Goal: Task Accomplishment & Management: Use online tool/utility

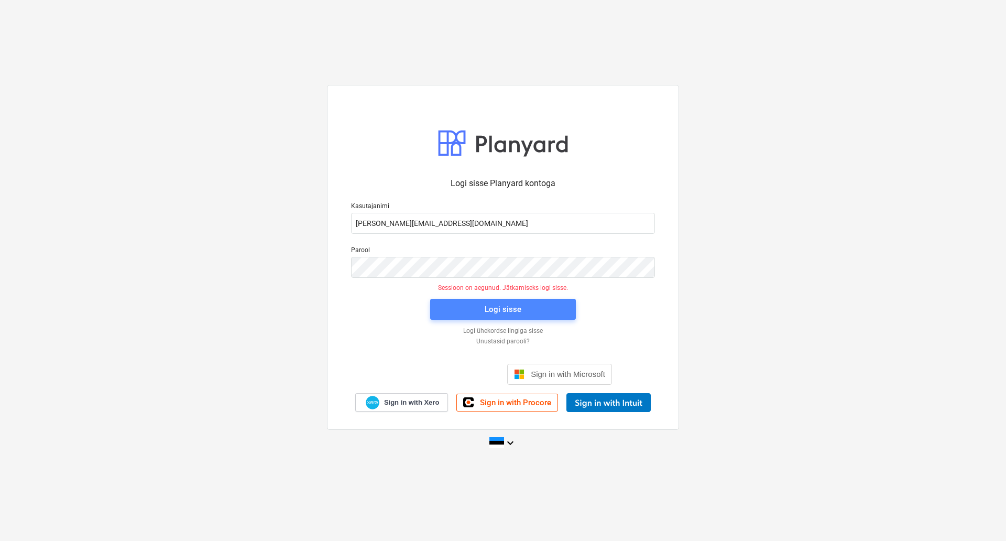
click at [453, 303] on span "Logi sisse" at bounding box center [503, 309] width 120 height 14
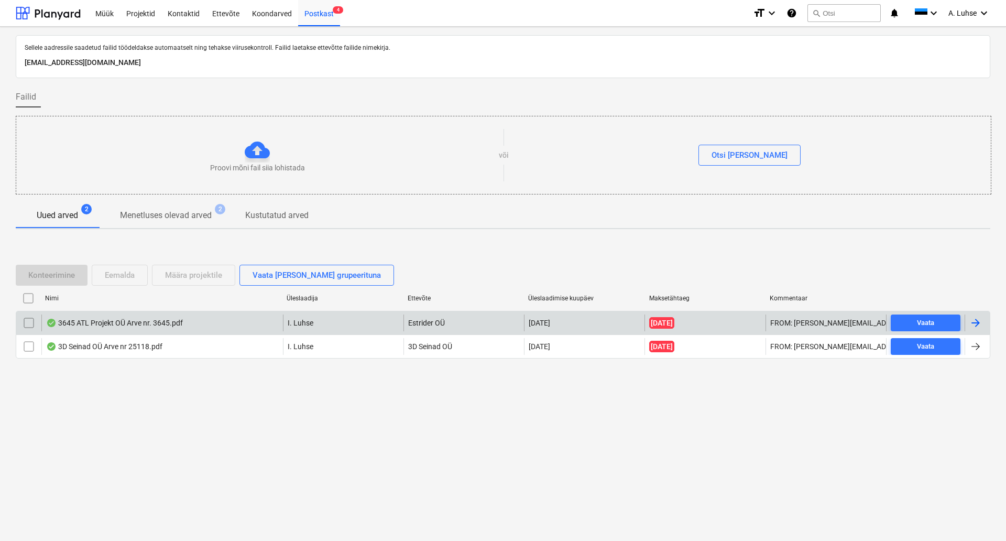
click at [162, 326] on div "3645 ATL Projekt OÜ Arve nr. 3645.pdf" at bounding box center [114, 322] width 137 height 8
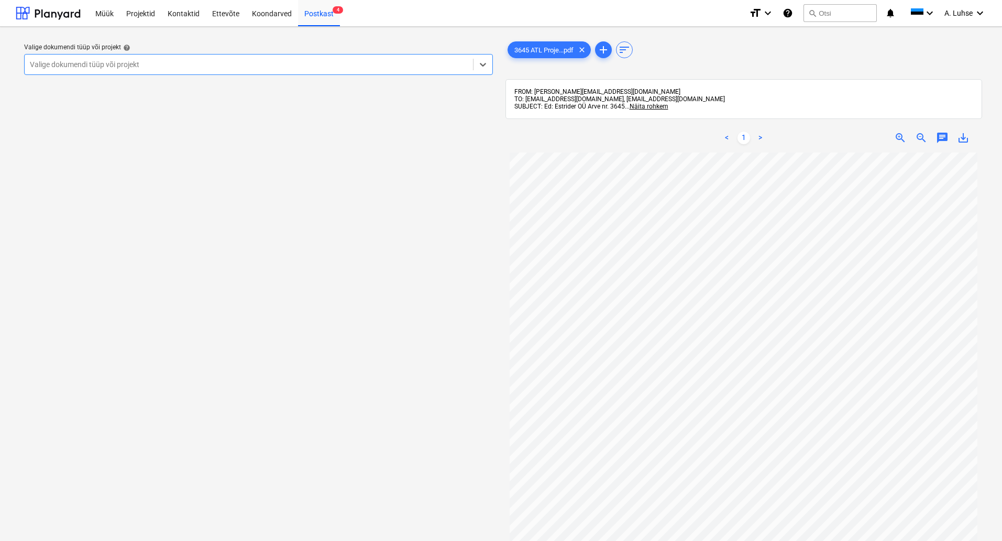
click at [358, 62] on div at bounding box center [249, 64] width 438 height 10
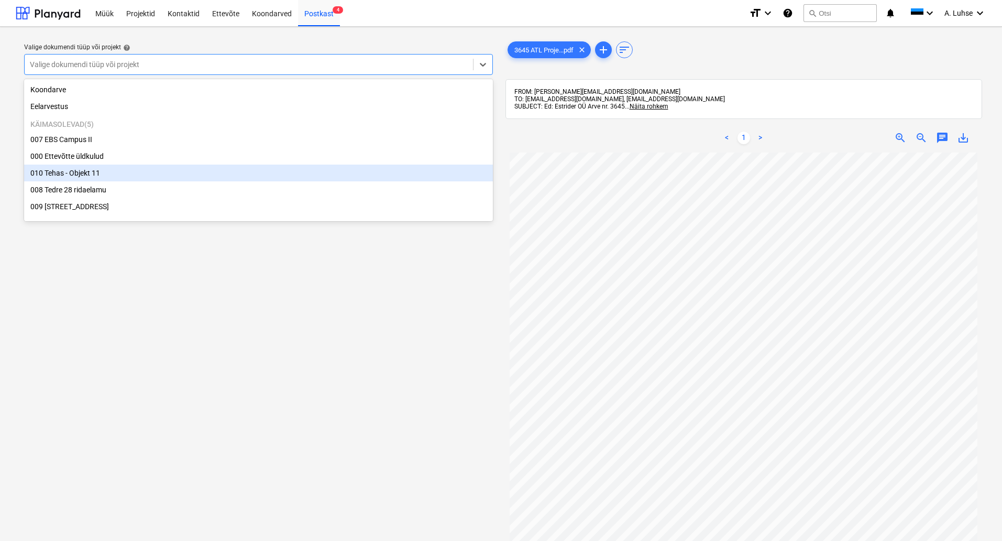
click at [310, 175] on div "010 Tehas - Objekt 11" at bounding box center [258, 172] width 469 height 17
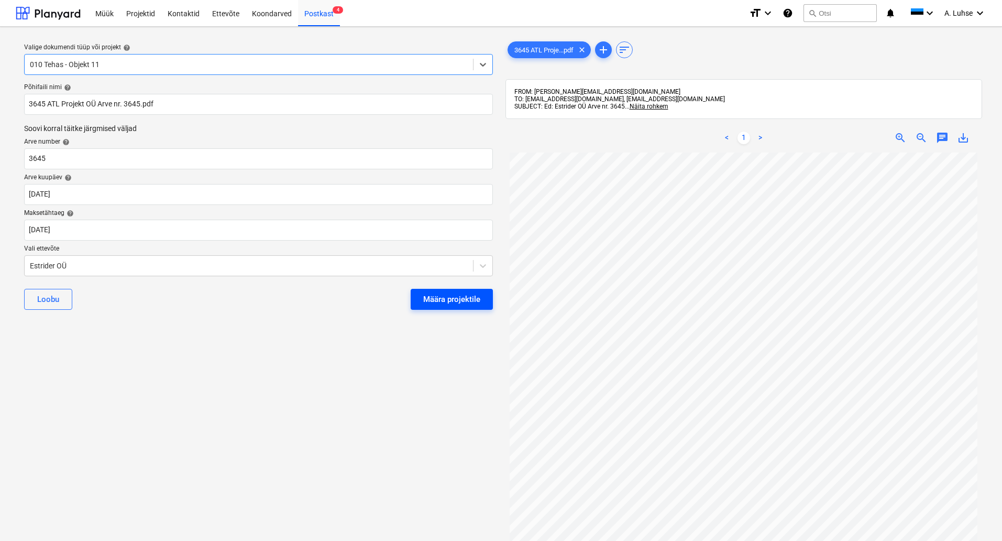
click at [445, 307] on button "Määra projektile" at bounding box center [452, 299] width 82 height 21
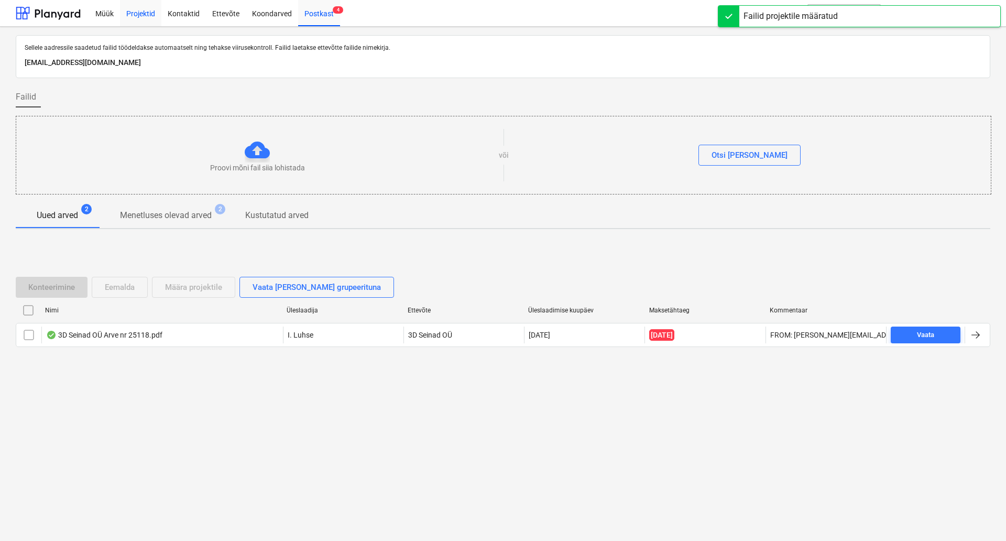
click at [141, 21] on div "Projektid" at bounding box center [140, 12] width 41 height 27
